Goal: Task Accomplishment & Management: Manage account settings

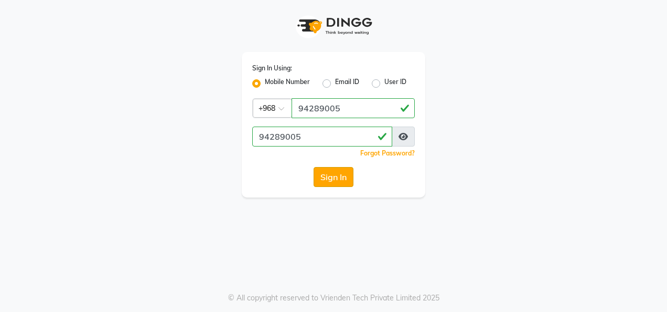
click at [339, 181] on button "Sign In" at bounding box center [334, 177] width 40 height 20
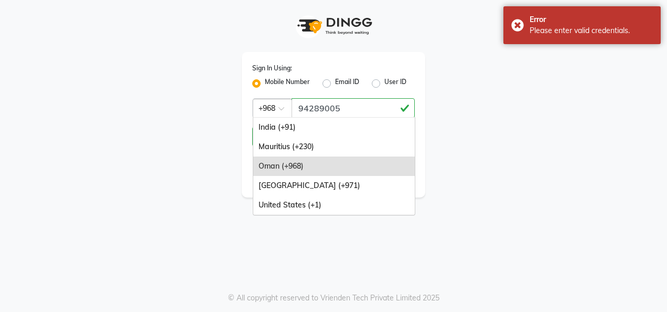
click at [276, 111] on div at bounding box center [272, 107] width 38 height 11
click at [292, 166] on div "Oman (+968)" at bounding box center [334, 165] width 162 height 19
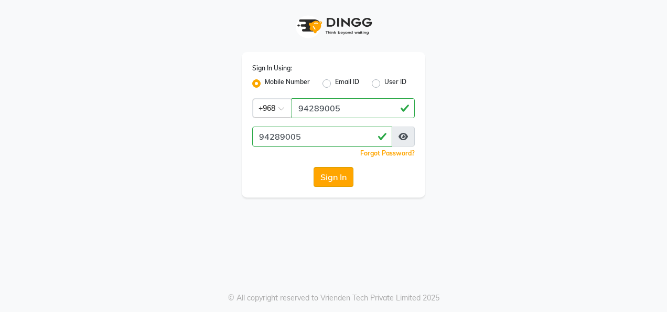
click at [331, 177] on button "Sign In" at bounding box center [334, 177] width 40 height 20
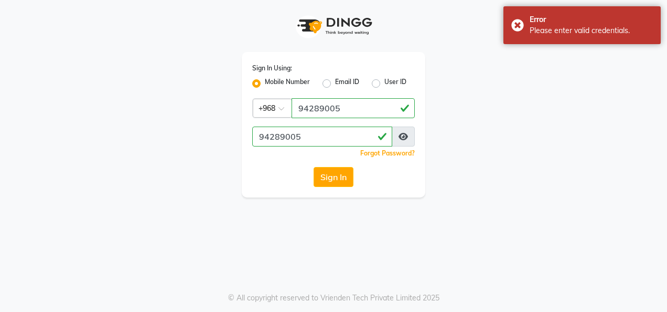
click at [385, 85] on label "User ID" at bounding box center [396, 83] width 22 height 13
click at [385, 84] on input "User ID" at bounding box center [388, 80] width 7 height 7
radio input "true"
radio input "false"
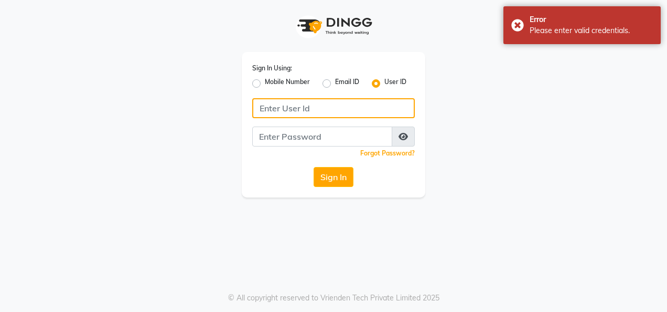
click at [311, 110] on input "Username" at bounding box center [333, 108] width 163 height 20
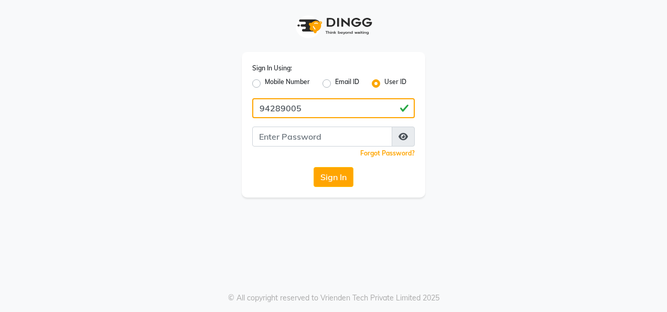
type input "94289005"
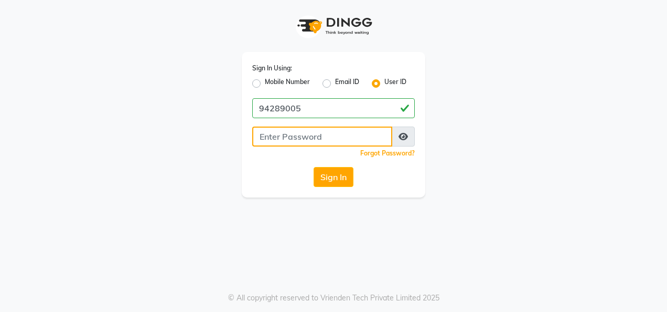
click at [291, 137] on input "Username" at bounding box center [322, 136] width 140 height 20
type input "94289005"
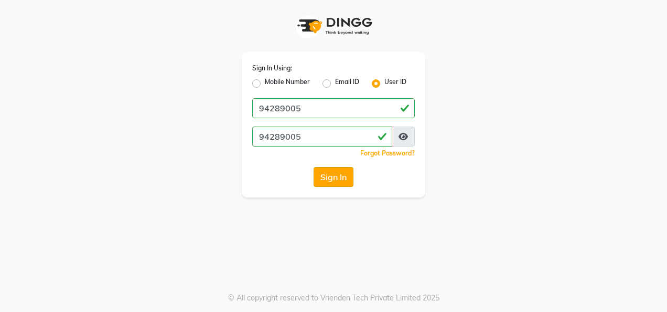
click at [326, 181] on button "Sign In" at bounding box center [334, 177] width 40 height 20
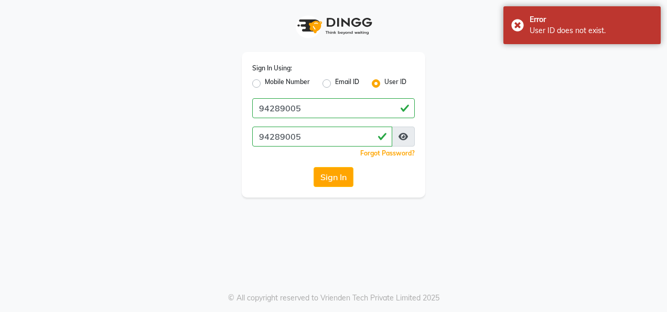
click at [271, 84] on label "Mobile Number" at bounding box center [287, 83] width 45 height 13
click at [271, 84] on input "Mobile Number" at bounding box center [268, 80] width 7 height 7
radio input "true"
radio input "false"
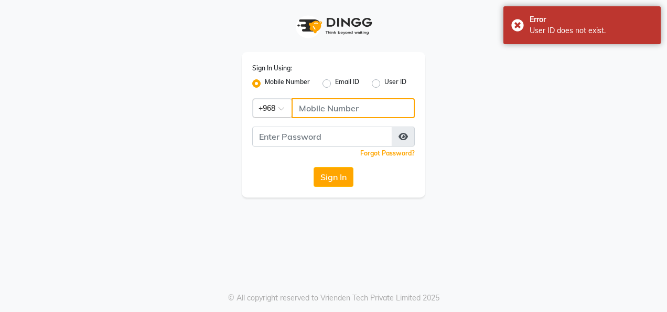
click at [326, 109] on input "Username" at bounding box center [353, 108] width 123 height 20
type input "94289005"
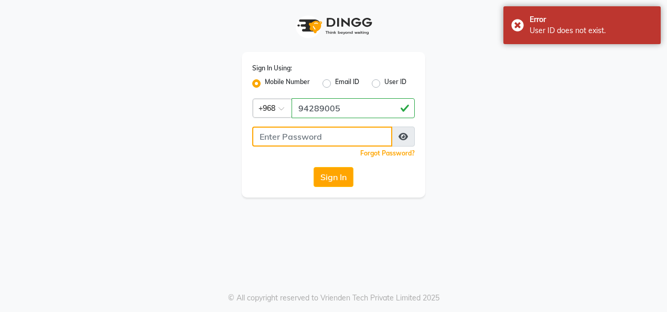
click at [318, 133] on input "Username" at bounding box center [322, 136] width 140 height 20
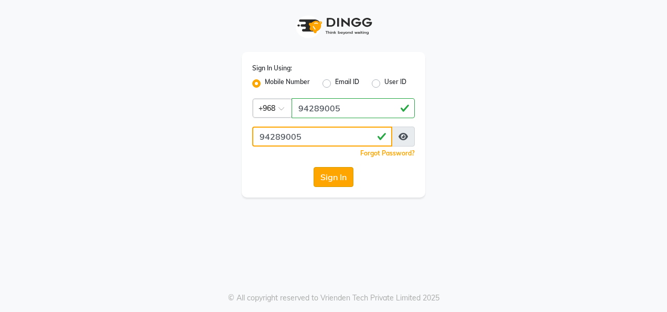
type input "94289005"
click at [342, 177] on button "Sign In" at bounding box center [334, 177] width 40 height 20
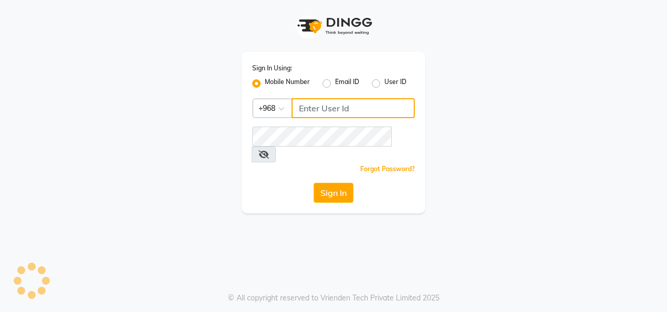
click at [331, 109] on input "Username" at bounding box center [353, 108] width 123 height 20
type input "94289005"
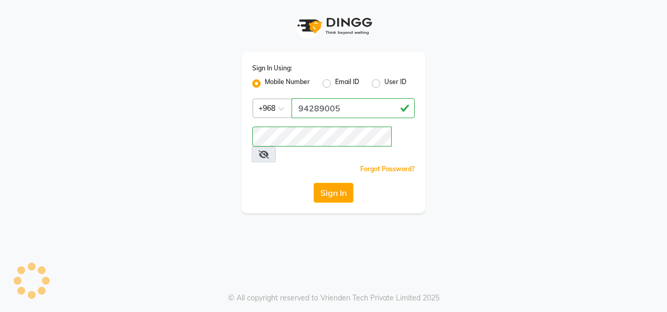
click at [269, 150] on icon at bounding box center [264, 154] width 10 height 8
click at [268, 150] on icon at bounding box center [263, 154] width 9 height 8
click at [337, 183] on button "Sign In" at bounding box center [334, 193] width 40 height 20
click at [215, 227] on div "Sign In Using: Mobile Number Email ID User ID Country Code × +968 94289005 Reme…" at bounding box center [333, 156] width 667 height 312
click at [334, 183] on button "Sign In" at bounding box center [334, 193] width 40 height 20
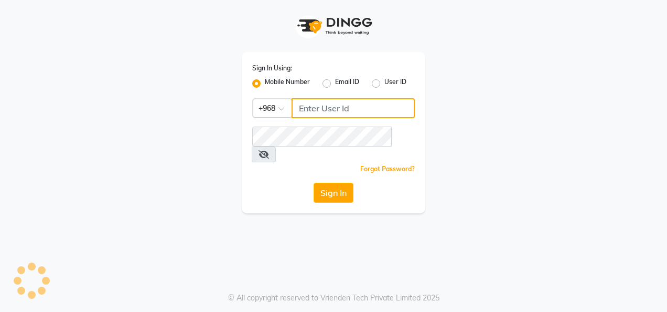
click at [320, 106] on input "Username" at bounding box center [353, 108] width 123 height 20
type input "94289005"
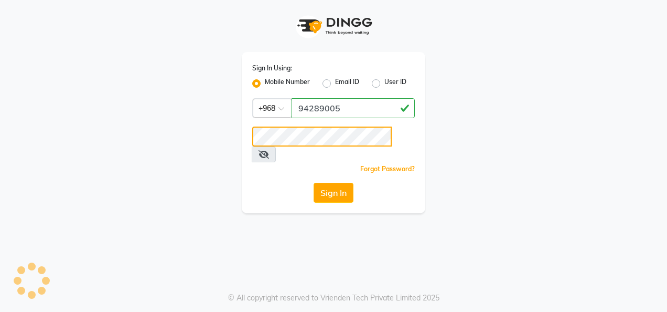
click at [314, 183] on button "Sign In" at bounding box center [334, 193] width 40 height 20
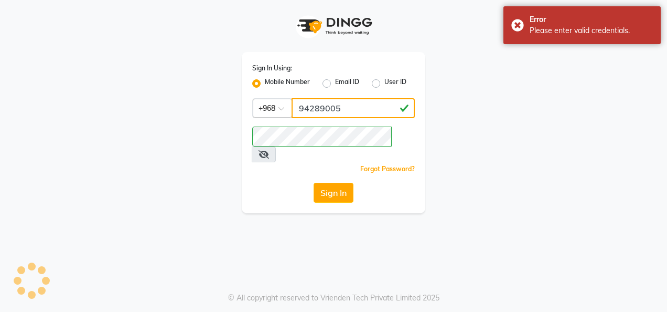
drag, startPoint x: 340, startPoint y: 108, endPoint x: 270, endPoint y: 99, distance: 70.9
click at [270, 99] on div "Country Code × [PHONE_NUMBER]" at bounding box center [333, 108] width 163 height 20
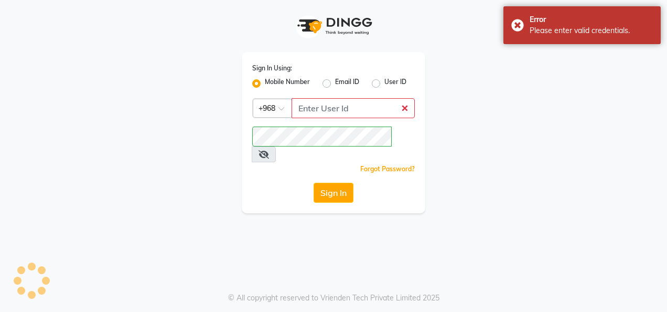
click at [385, 84] on label "User ID" at bounding box center [396, 83] width 22 height 13
click at [385, 84] on input "User ID" at bounding box center [388, 80] width 7 height 7
radio input "true"
radio input "false"
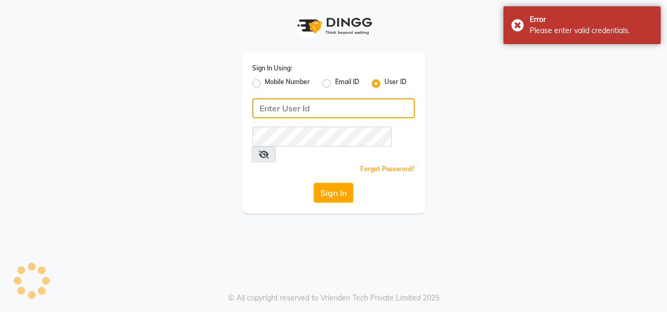
click at [353, 110] on input "Username" at bounding box center [333, 108] width 163 height 20
type input "oshabeautybar"
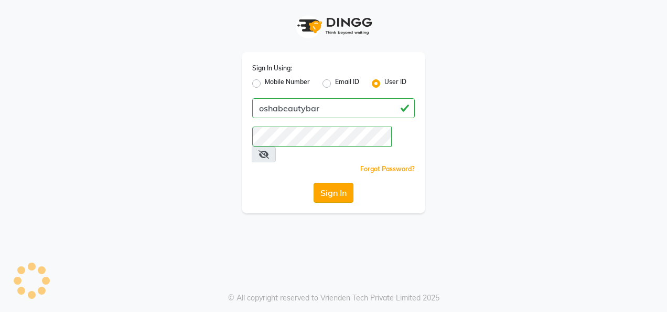
click at [344, 183] on button "Sign In" at bounding box center [334, 193] width 40 height 20
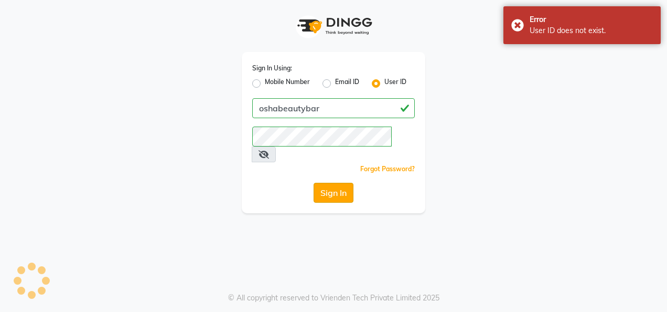
click at [344, 183] on button "Sign In" at bounding box center [334, 193] width 40 height 20
